Goal: Information Seeking & Learning: Understand process/instructions

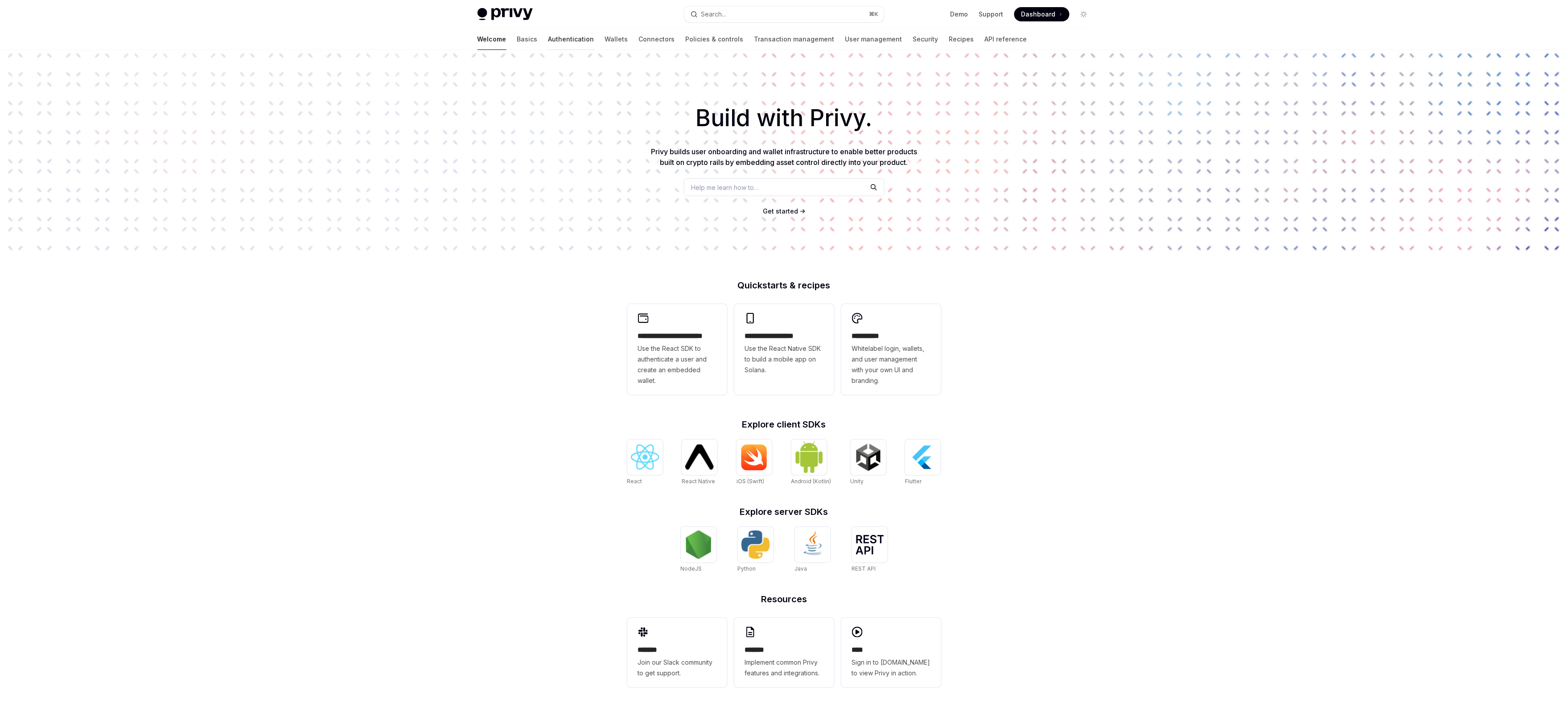
click at [549, 39] on link "Authentication" at bounding box center [571, 39] width 46 height 21
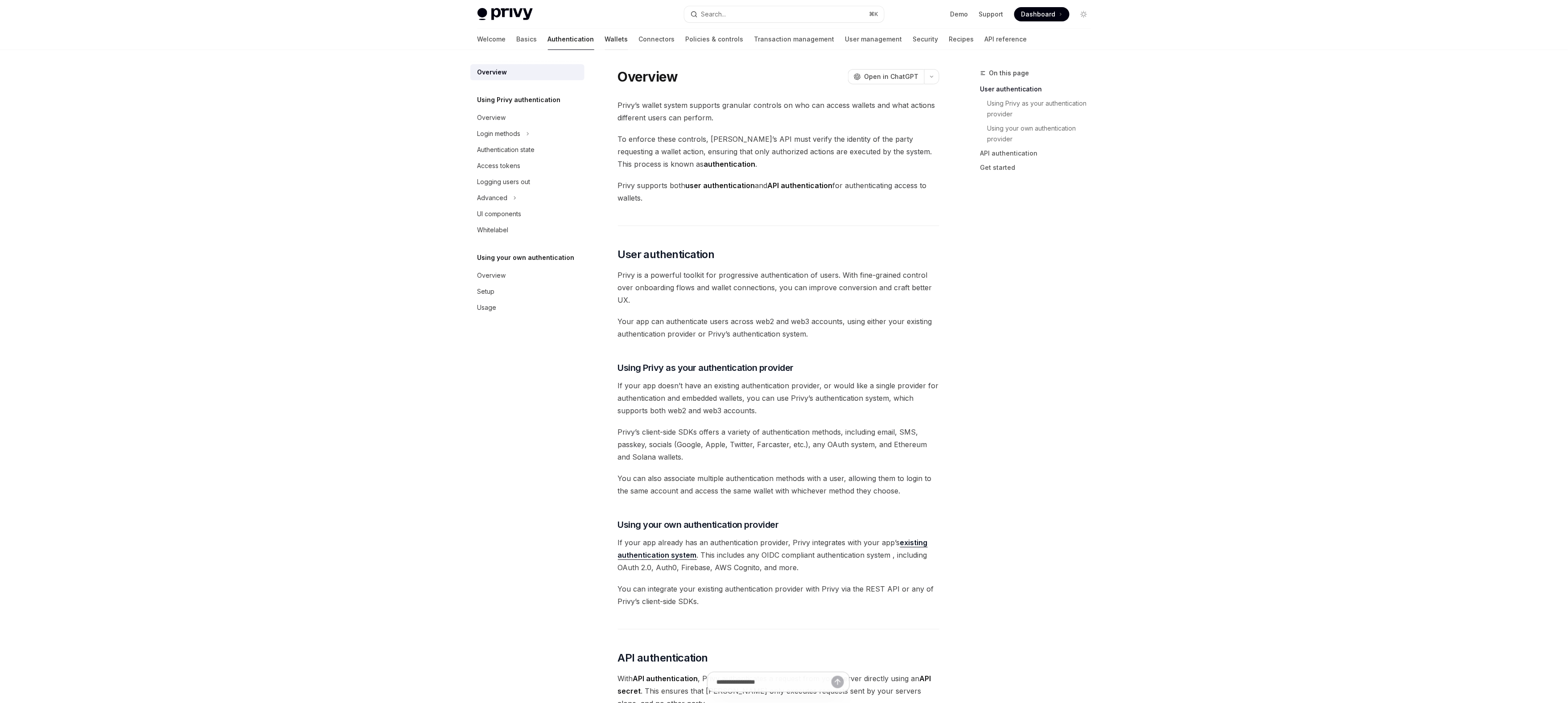
click at [605, 43] on link "Wallets" at bounding box center [616, 39] width 23 height 21
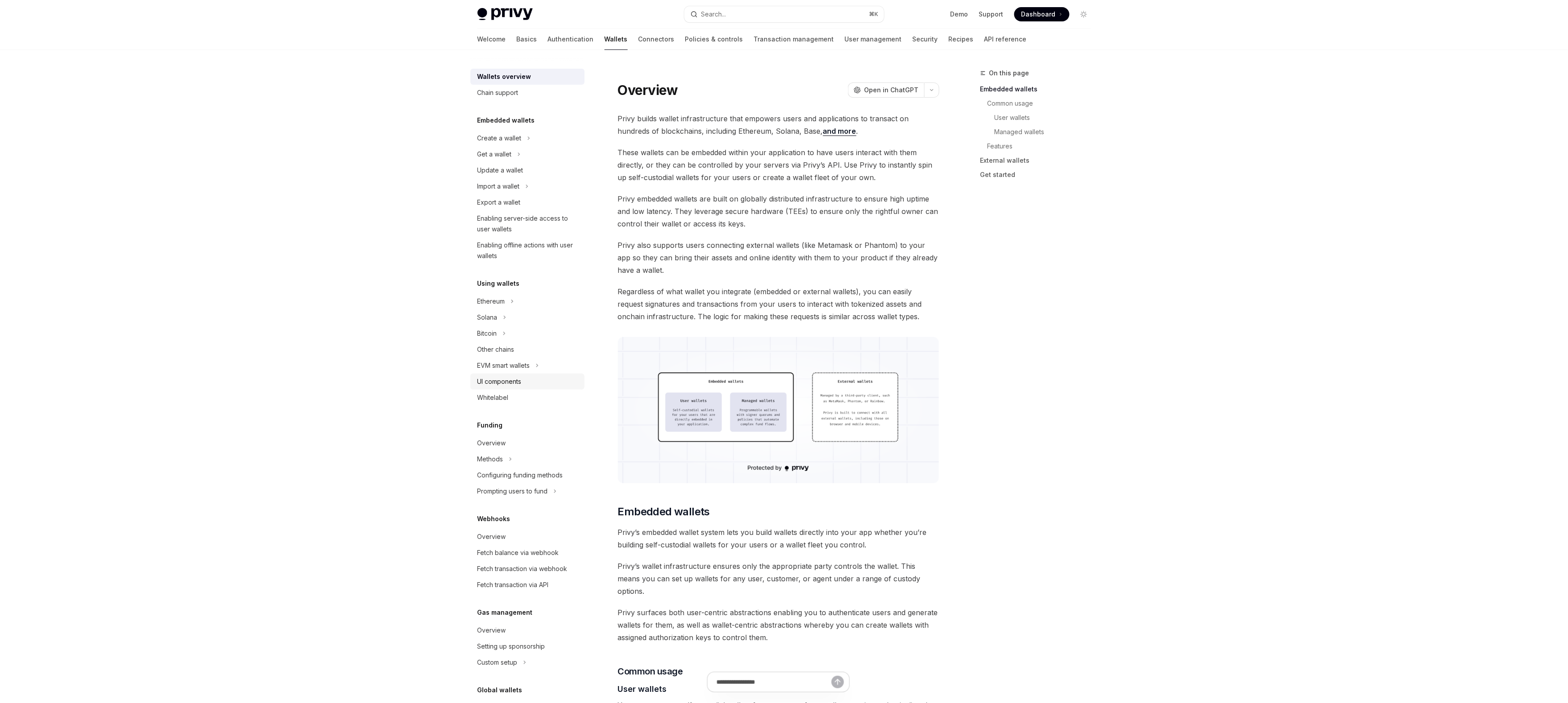
scroll to position [61, 0]
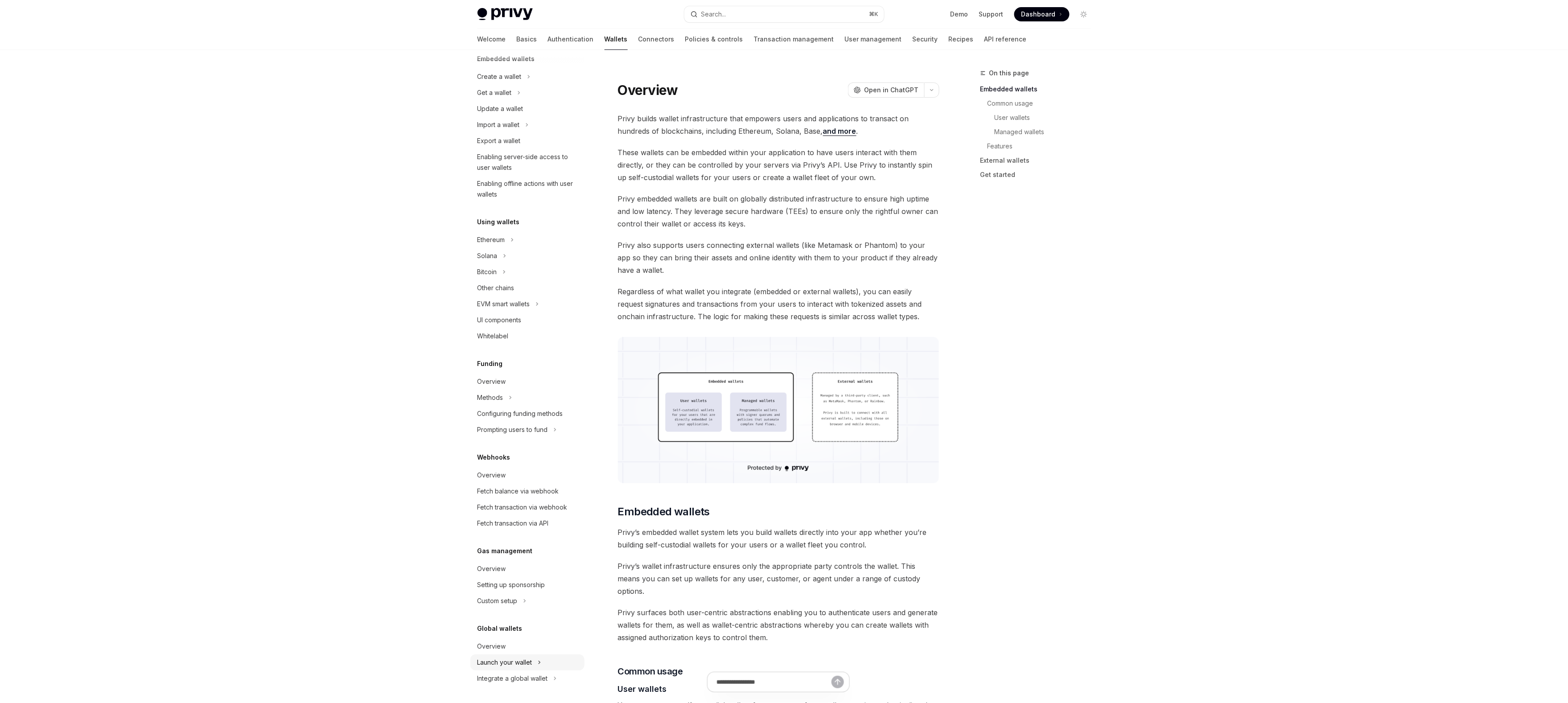
click at [508, 657] on div "Launch your wallet" at bounding box center [505, 663] width 55 height 11
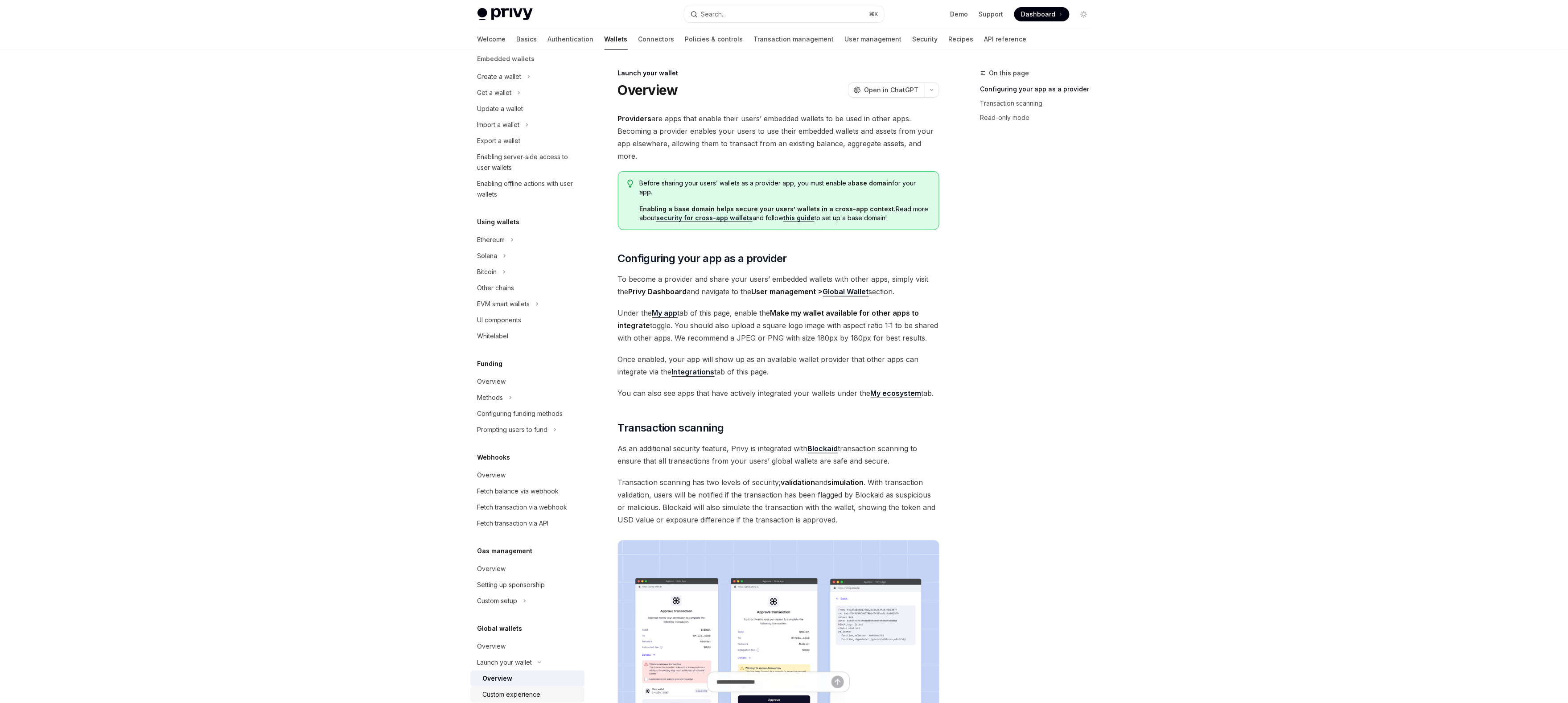
click at [509, 693] on div "Custom experience" at bounding box center [512, 695] width 58 height 11
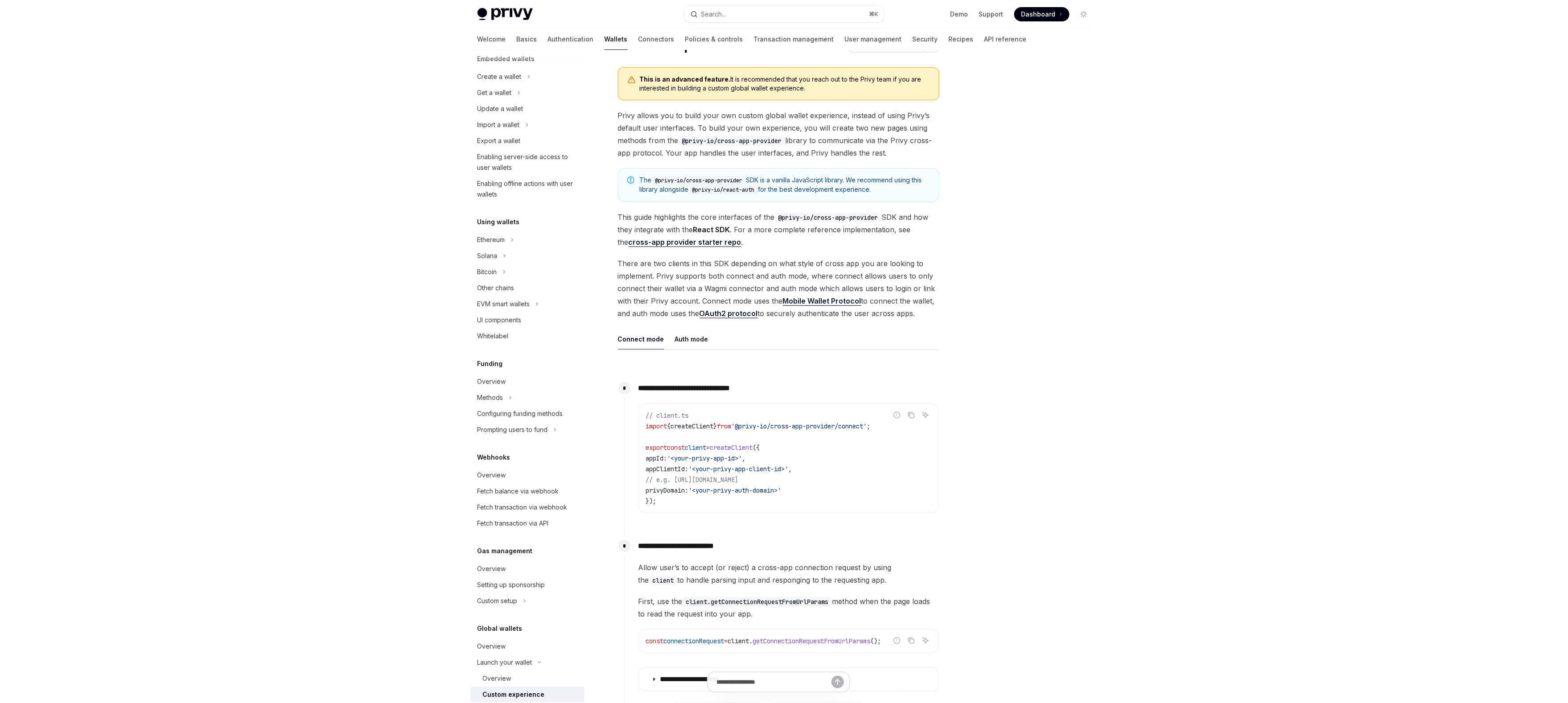
scroll to position [45, 0]
click at [698, 339] on button "Auth mode" at bounding box center [692, 339] width 33 height 21
type textarea "*"
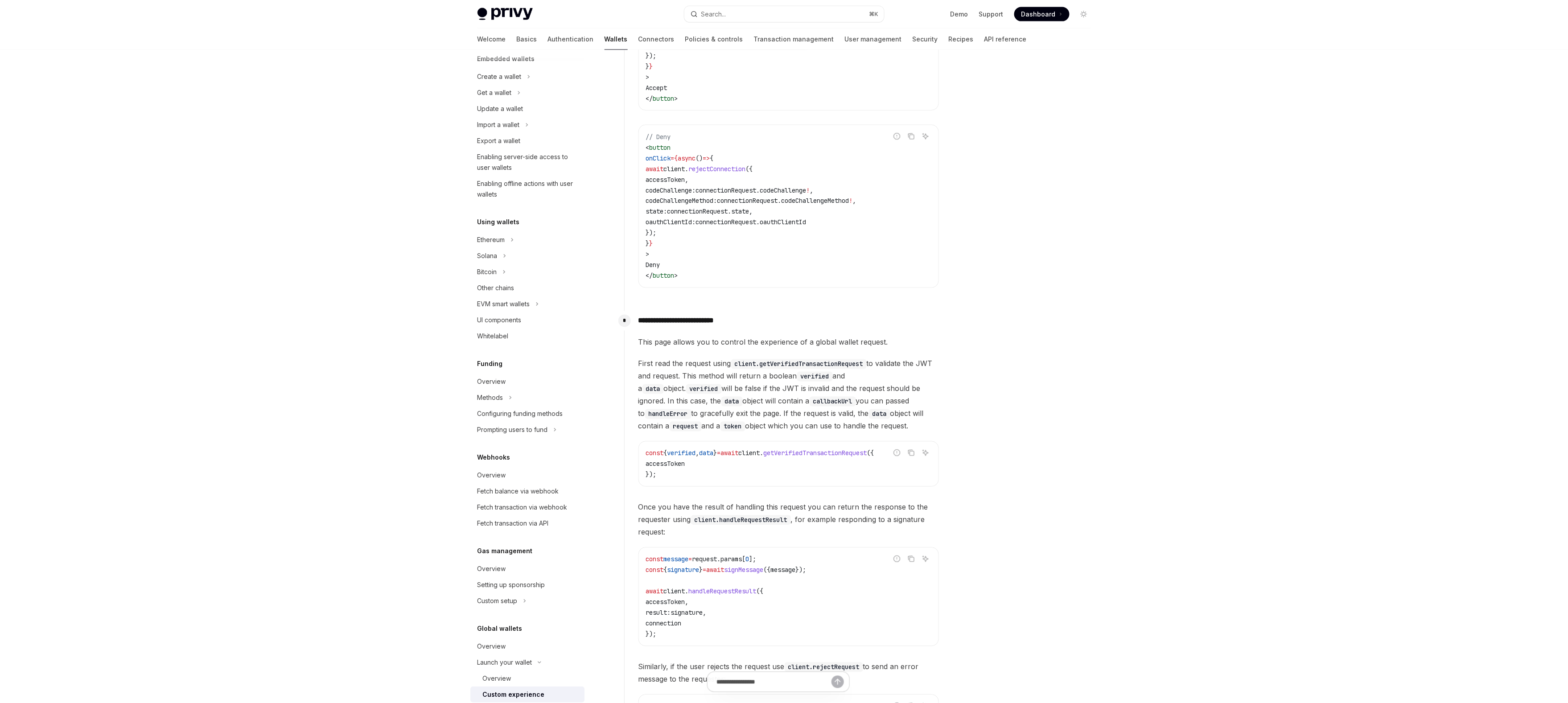
scroll to position [999, 0]
